Goal: Communication & Community: Answer question/provide support

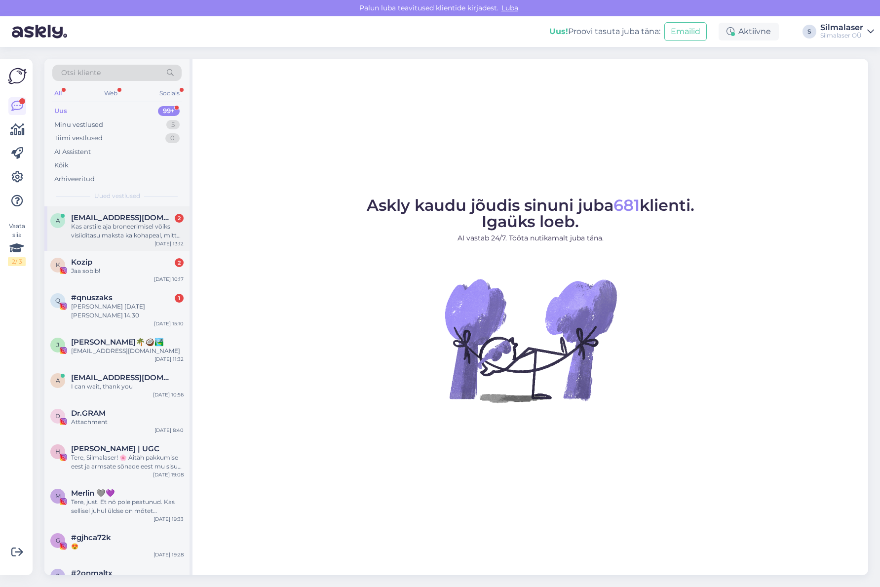
click at [127, 221] on span "[EMAIL_ADDRESS][DOMAIN_NAME]" at bounding box center [122, 217] width 103 height 9
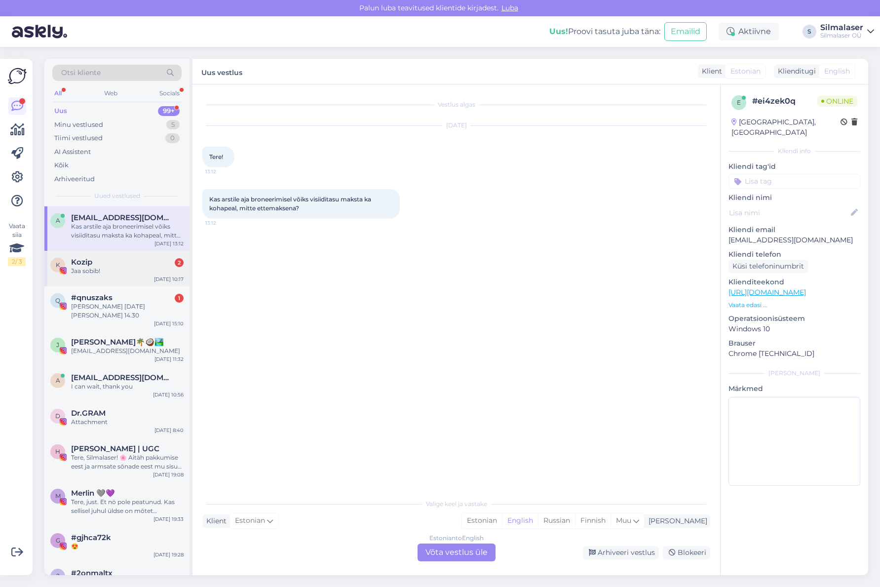
click at [124, 274] on div "Jaa sobib!" at bounding box center [127, 270] width 112 height 9
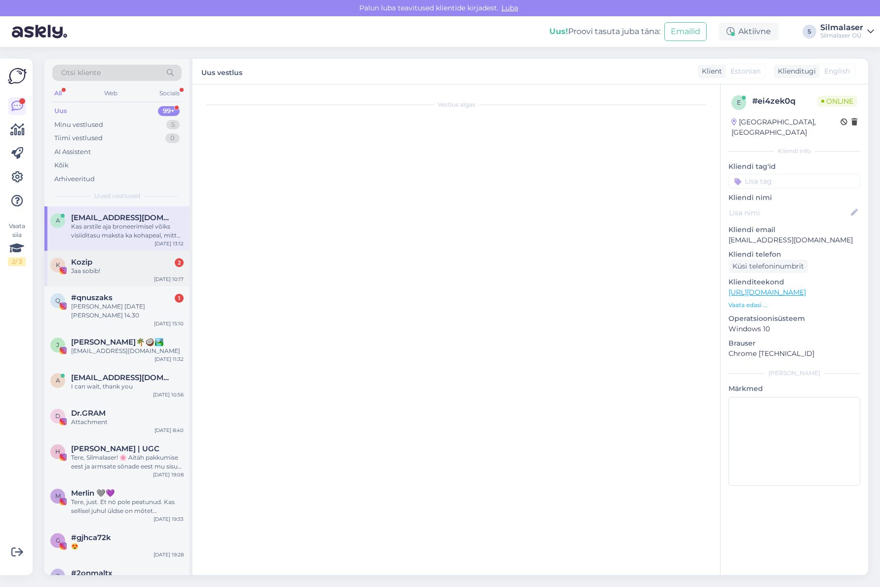
scroll to position [363, 0]
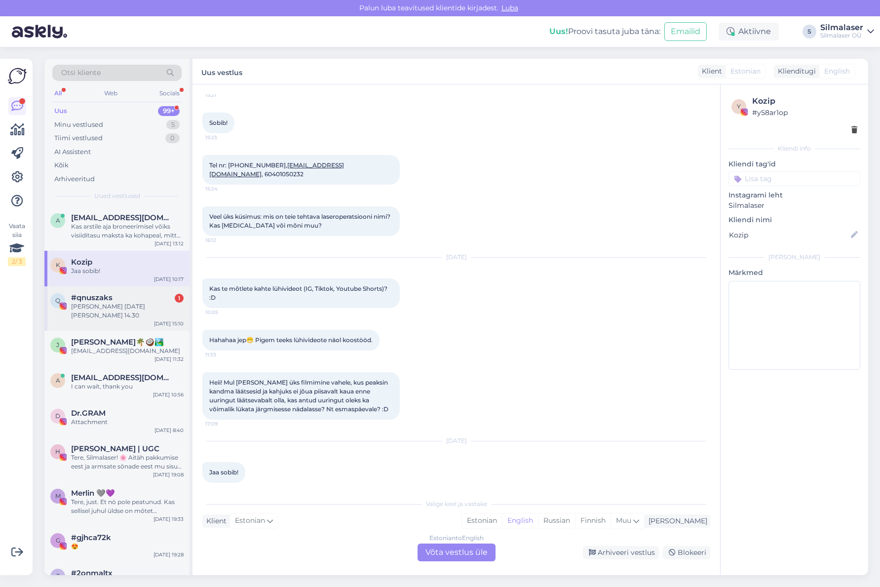
click at [121, 300] on div "#qnuszaks 1" at bounding box center [127, 297] width 112 height 9
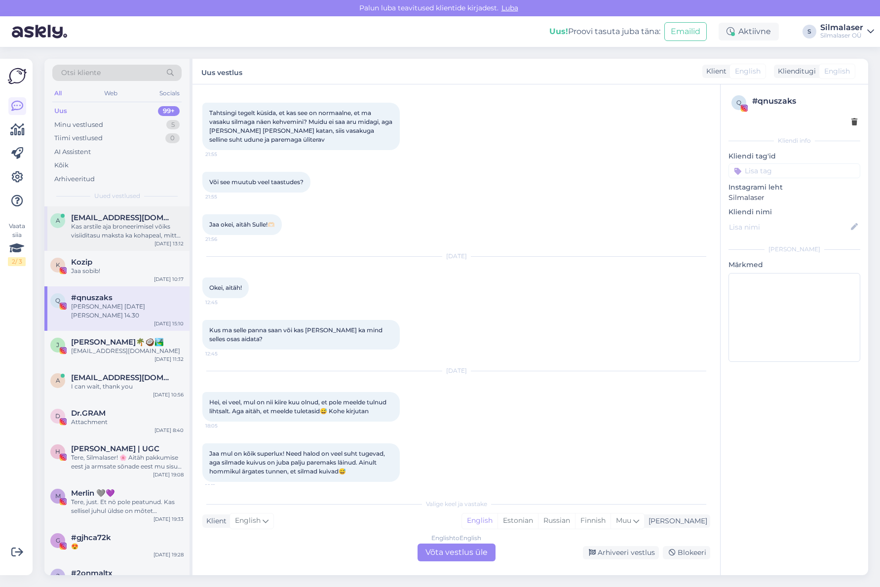
click at [133, 244] on div "a [EMAIL_ADDRESS][DOMAIN_NAME] Kas arstile aja broneerimisel võiks visiiditasu …" at bounding box center [116, 228] width 145 height 44
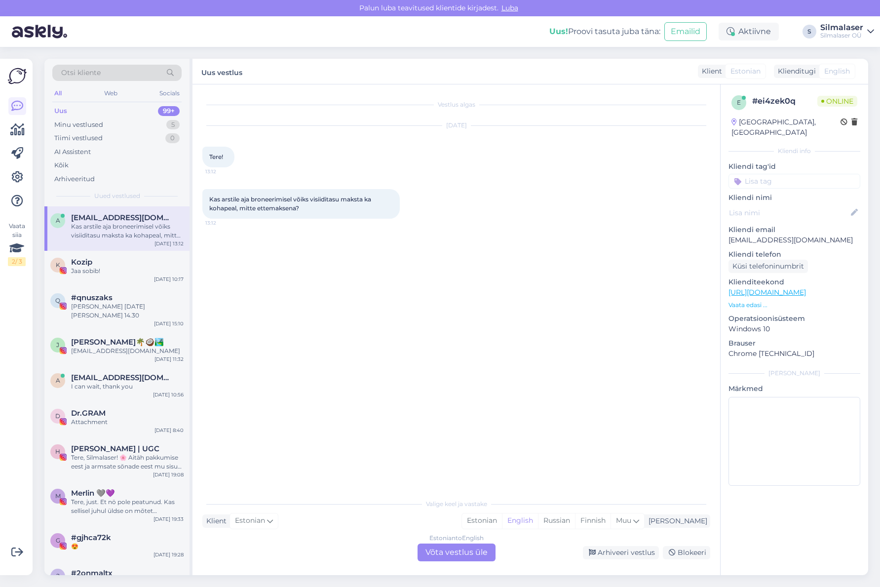
click at [465, 549] on div "Estonian to English Võta vestlus üle" at bounding box center [456, 552] width 78 height 18
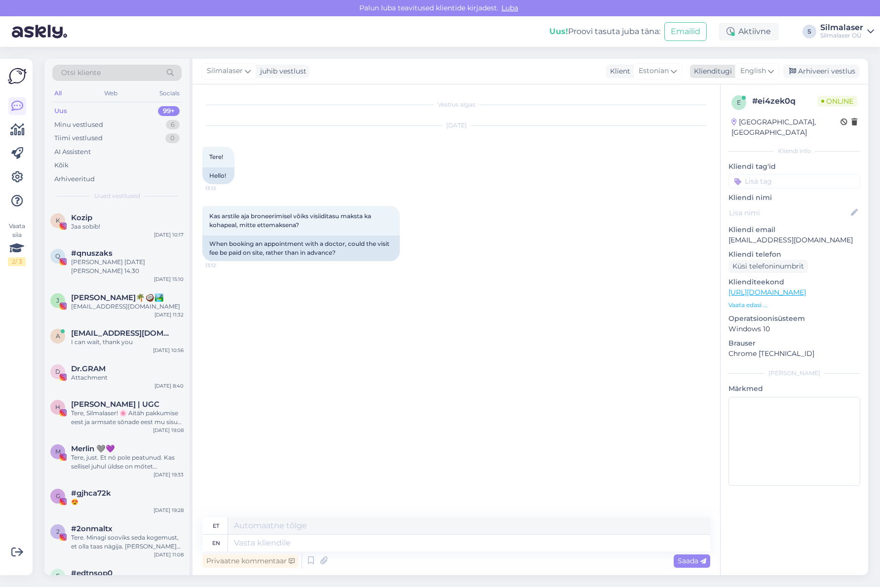
click at [754, 76] on span "English" at bounding box center [753, 71] width 26 height 11
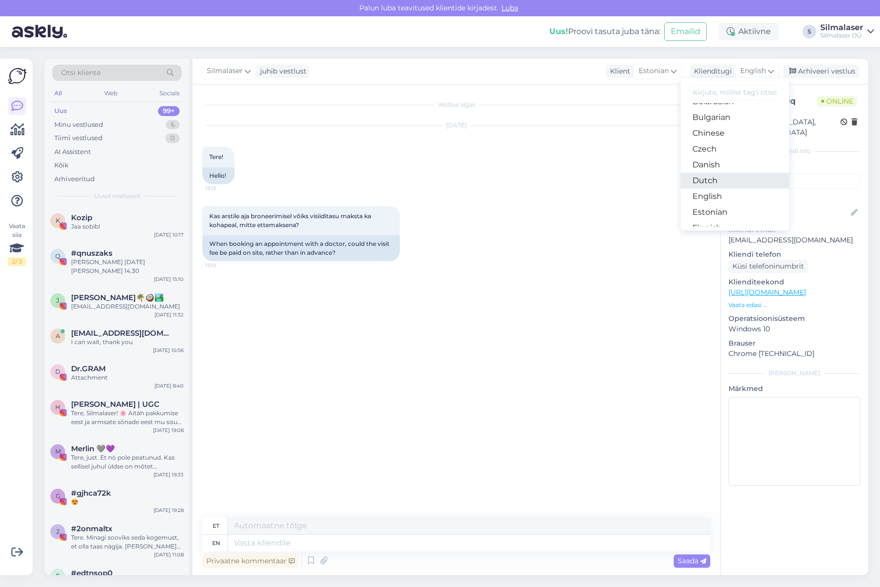
scroll to position [41, 0]
click at [712, 198] on link "Estonian" at bounding box center [734, 200] width 109 height 16
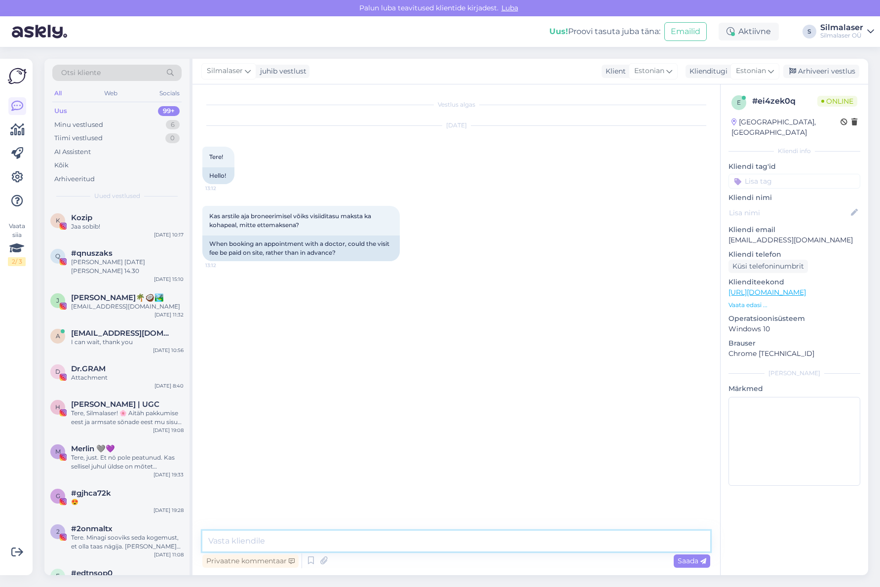
click at [291, 534] on textarea at bounding box center [456, 540] width 508 height 21
type textarea "Tere! Mis arstile [PERSON_NAME] aega soovite broneerida?"
click at [83, 211] on div "K Kozip Jaa sobib! [DATE] 10:17" at bounding box center [116, 224] width 145 height 36
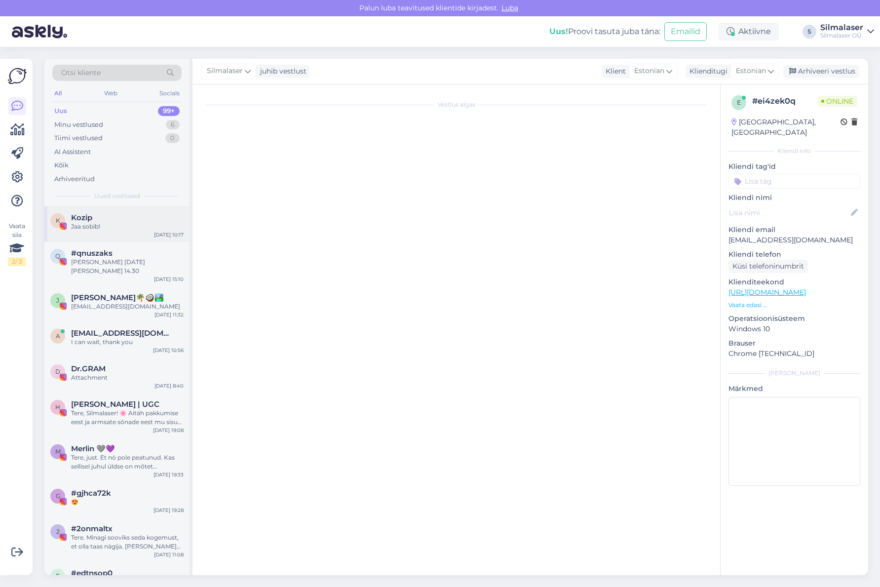
scroll to position [363, 0]
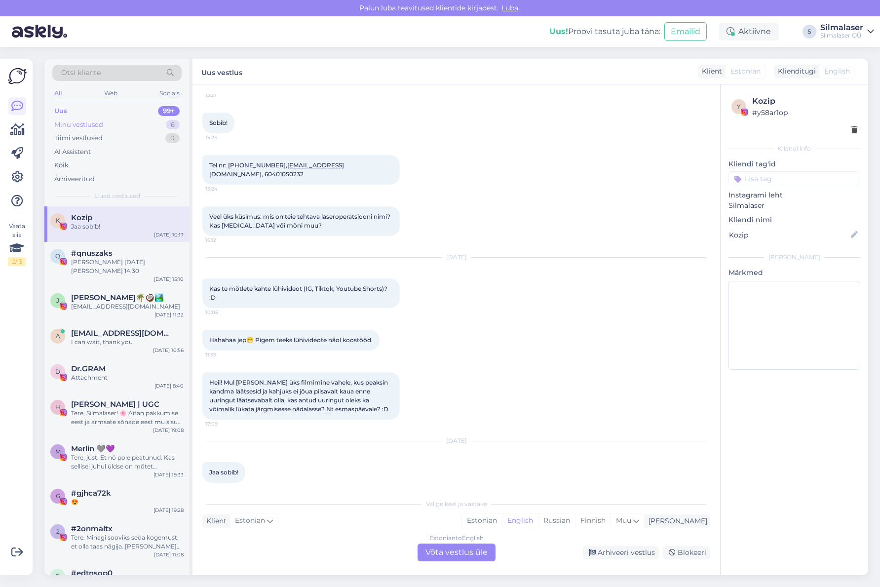
click at [89, 126] on div "Minu vestlused" at bounding box center [78, 125] width 49 height 10
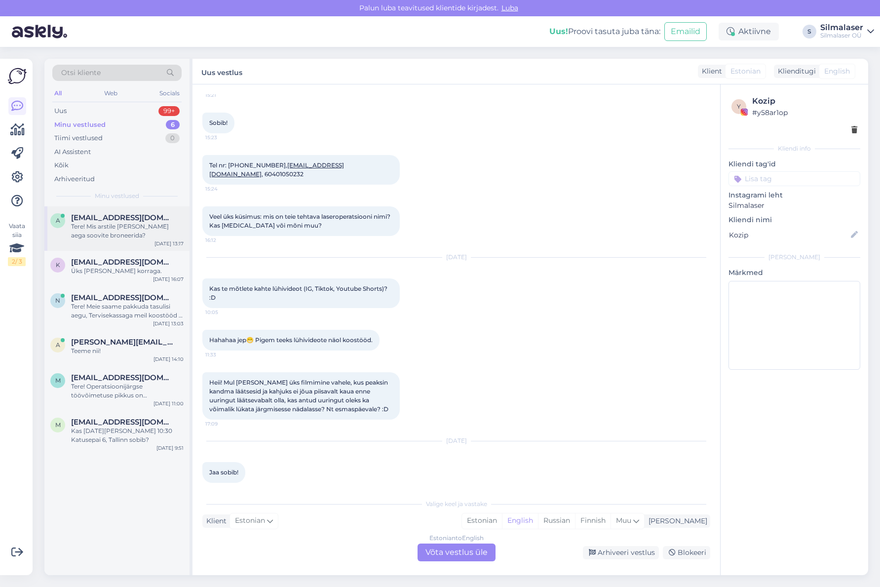
click at [98, 226] on div "Tere! Mis arstile [PERSON_NAME] aega soovite broneerida?" at bounding box center [127, 231] width 112 height 18
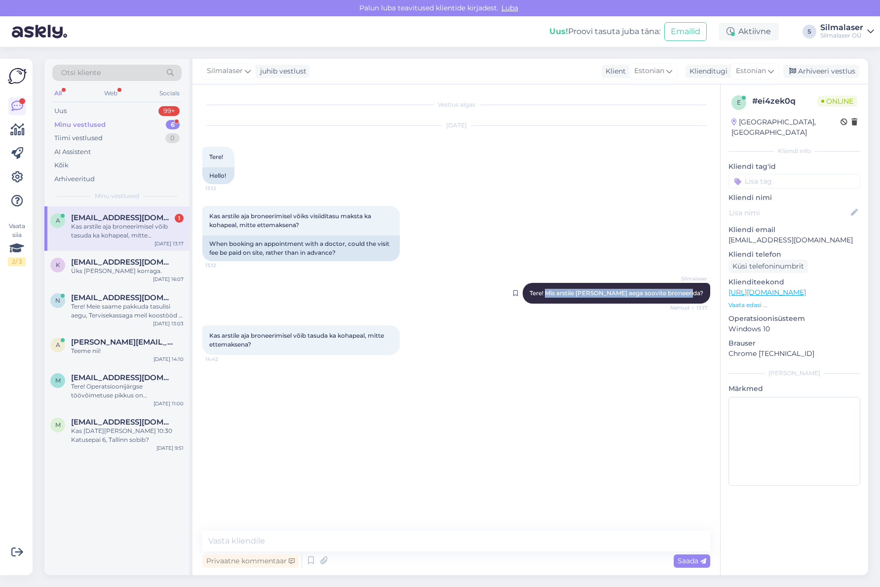
drag, startPoint x: 571, startPoint y: 295, endPoint x: 686, endPoint y: 297, distance: 115.0
click at [687, 297] on div "Silmalaser Tere! Mis arstile [PERSON_NAME] aega soovite broneerida? Nähtud ✓ 13…" at bounding box center [615, 293] width 187 height 21
copy span "Mis arstile [PERSON_NAME] aega soovite broneerida?"
click at [533, 376] on div "Vestlus algas [DATE] Tere! 13:12 Hello! Kas arstile aja broneerimisel võiks vis…" at bounding box center [460, 307] width 516 height 427
click at [318, 541] on textarea at bounding box center [456, 540] width 508 height 21
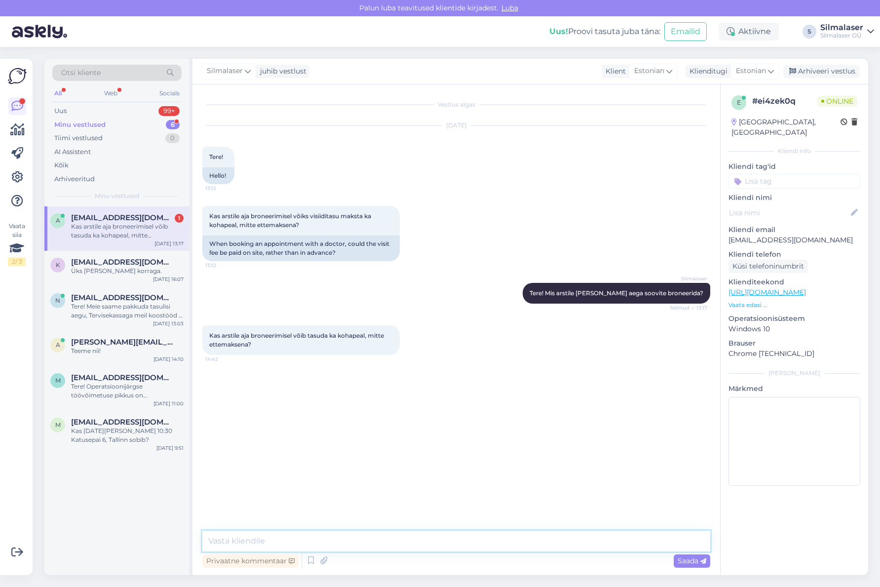
paste textarea "Mis arstile [PERSON_NAME] aega soovite broneerida?"
type textarea "Mis arstile [PERSON_NAME] aega soovite broneerida?"
click at [678, 558] on span "Saada" at bounding box center [691, 560] width 29 height 9
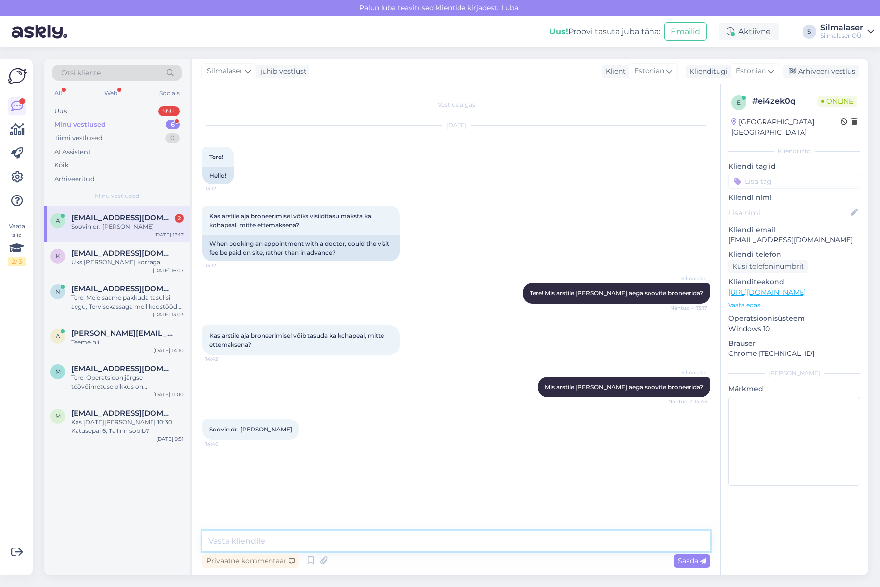
click at [255, 543] on textarea at bounding box center [456, 540] width 508 height 21
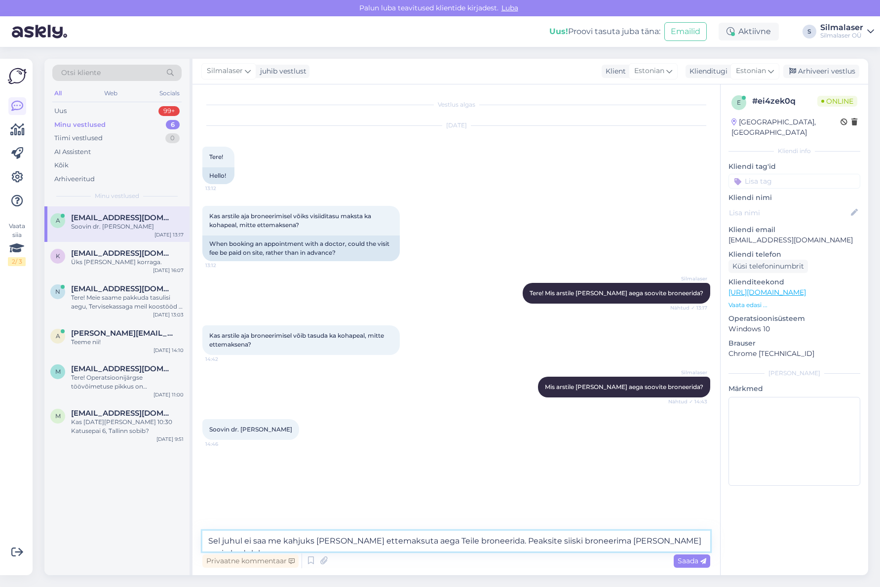
type textarea "Sel juhul ei saa me kahjuks [PERSON_NAME] ettemaksuta aega Teile broneerida. Pe…"
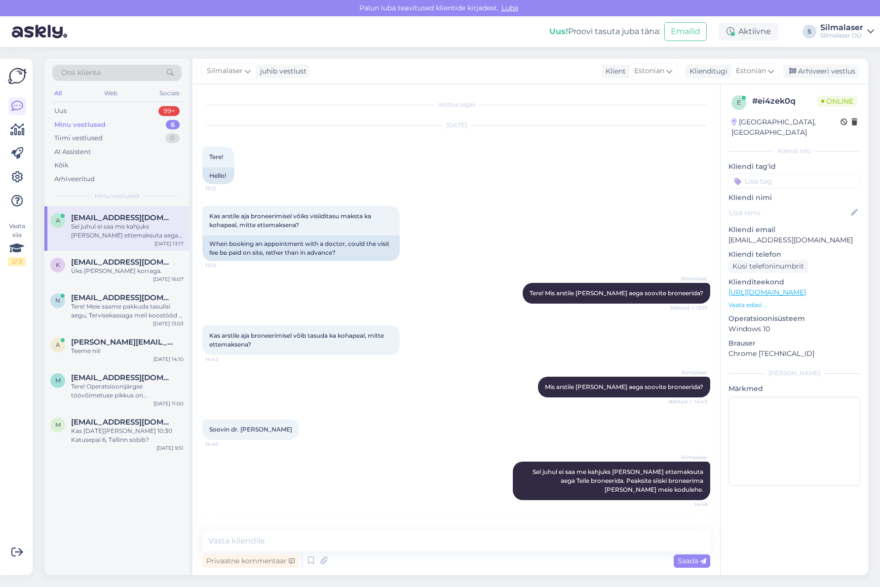
click at [404, 481] on div "Silmalaser Sel juhul ei saa me kahjuks [PERSON_NAME] ettemaksuta aega Teile bro…" at bounding box center [456, 480] width 508 height 60
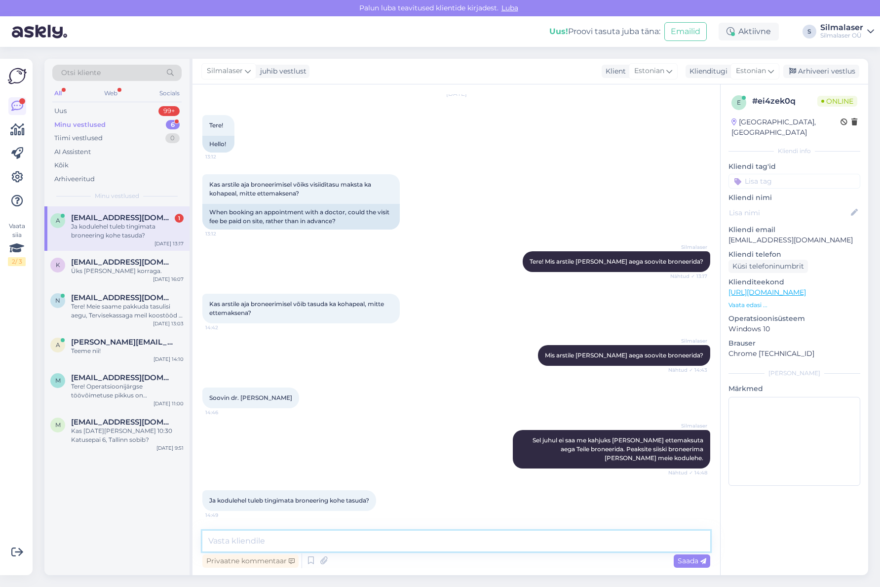
click at [338, 544] on textarea at bounding box center [456, 540] width 508 height 21
type textarea "Jah, kodulehe kaudu saab aja broneerida [PERSON_NAME] ettemaksuga"
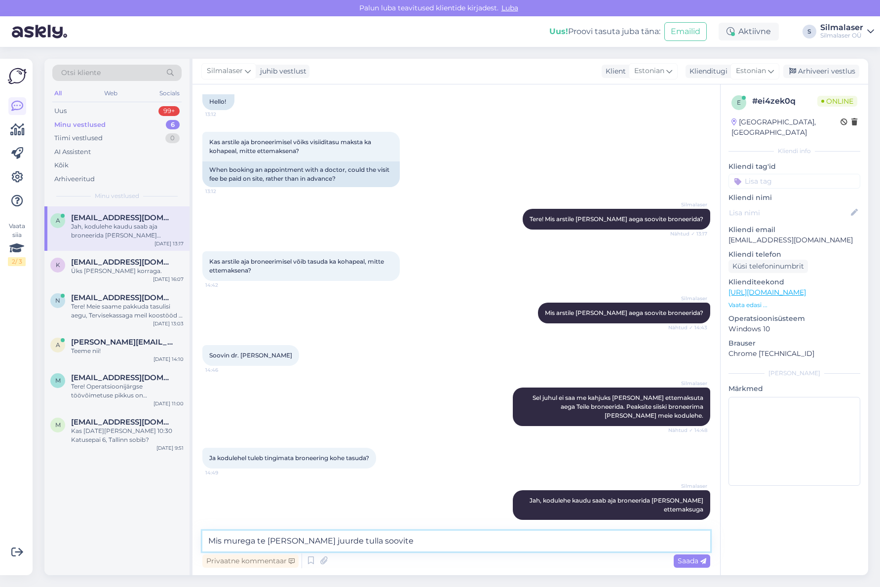
type textarea "Mis murega te [PERSON_NAME] juurde tulla soovite?"
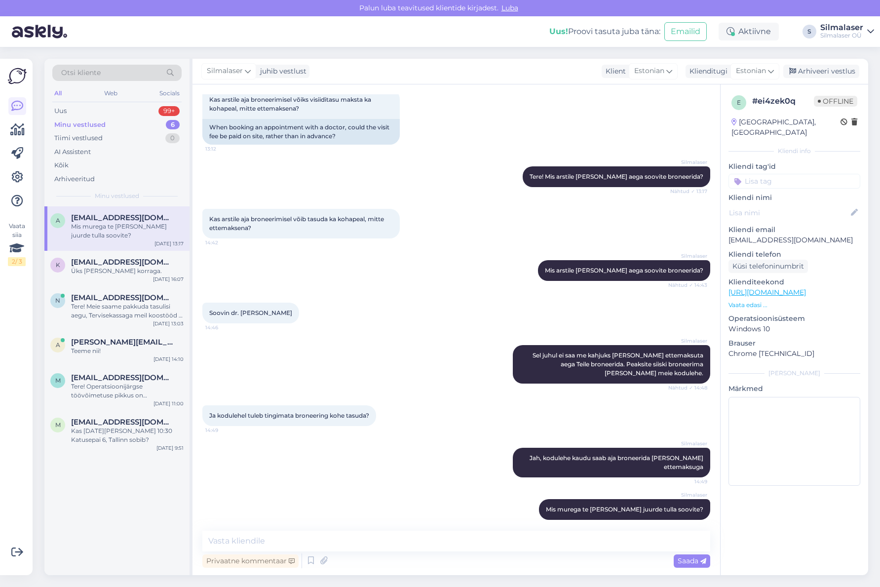
click at [482, 363] on div "Silmalaser Sel juhul ei saa me kahjuks [PERSON_NAME] ettemaksuta aega Teile bro…" at bounding box center [456, 364] width 508 height 60
click at [515, 549] on textarea at bounding box center [456, 540] width 508 height 21
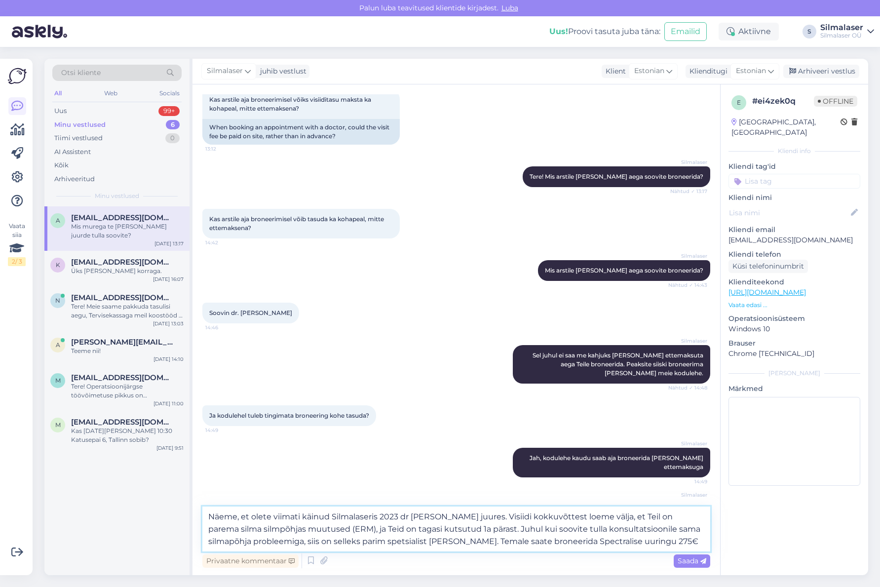
type textarea "Näeme, et olete viimati käinud Silmalaseris 2023 dr [PERSON_NAME] juures. Visii…"
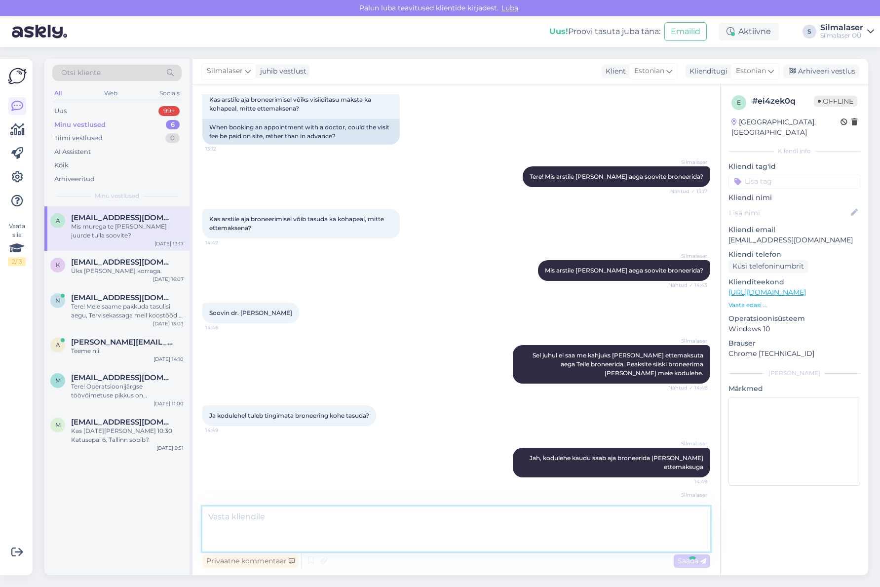
scroll to position [212, 0]
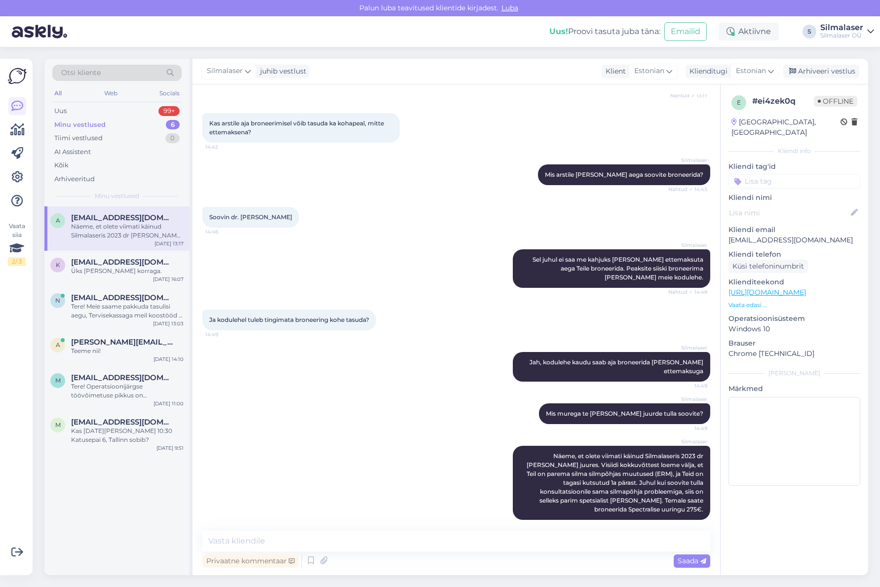
click at [438, 352] on div "Silmalaser Jah, kodulehe kaudu saab aja broneerida [PERSON_NAME] ettemaksuga 14…" at bounding box center [456, 366] width 508 height 51
click at [614, 239] on div "Silmalaser Sel juhul ei saa me kahjuks [PERSON_NAME] ettemaksuta aega Teile bro…" at bounding box center [456, 268] width 508 height 60
drag, startPoint x: 291, startPoint y: 215, endPoint x: 284, endPoint y: 215, distance: 6.9
click at [299, 215] on div at bounding box center [303, 217] width 9 height 21
